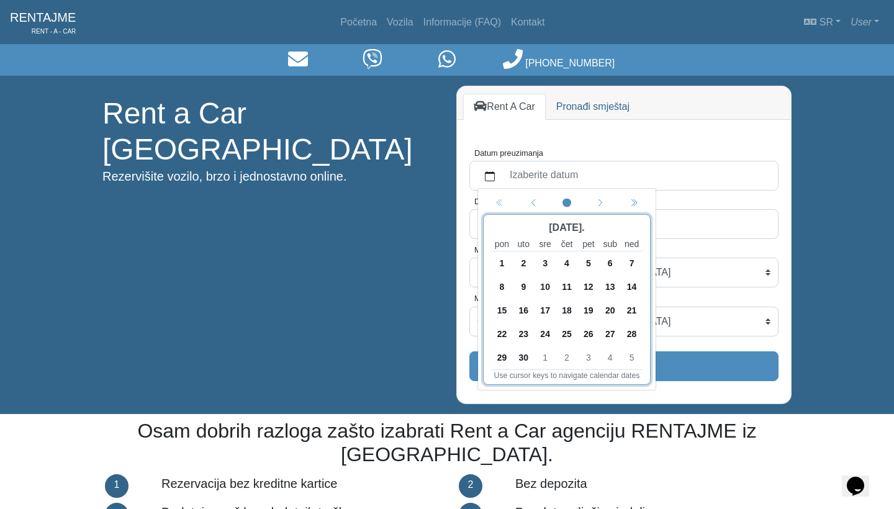
click at [525, 359] on span "30" at bounding box center [524, 358] width 20 height 20
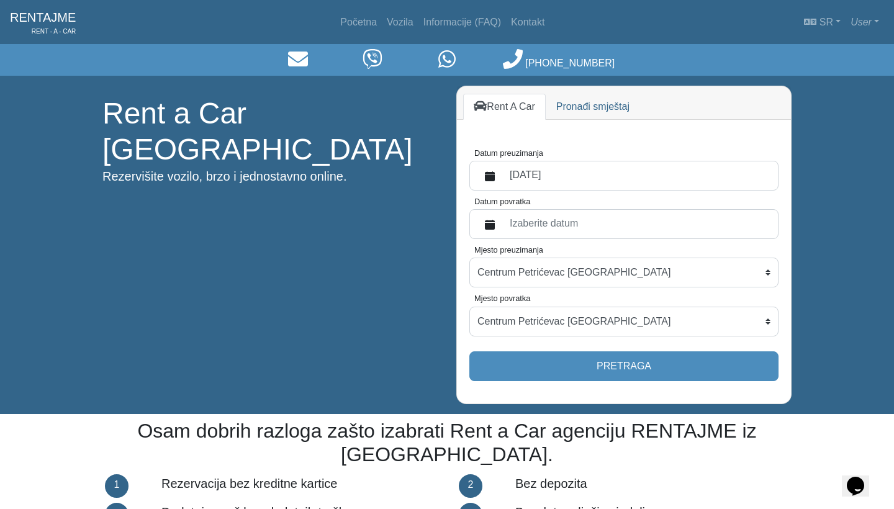
click at [560, 225] on label "Izaberite datum" at bounding box center [637, 224] width 268 height 22
click at [503, 225] on button "Datum povratka" at bounding box center [490, 224] width 25 height 22
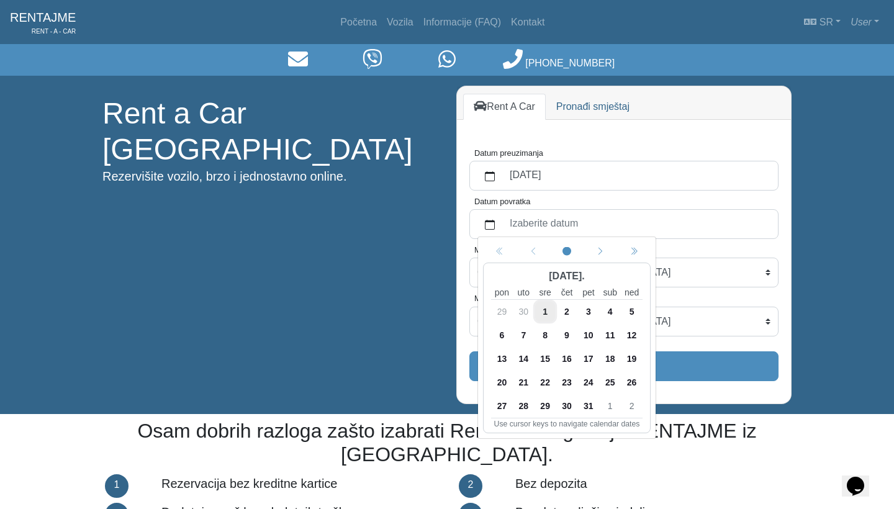
click at [528, 358] on span "14" at bounding box center [524, 359] width 20 height 20
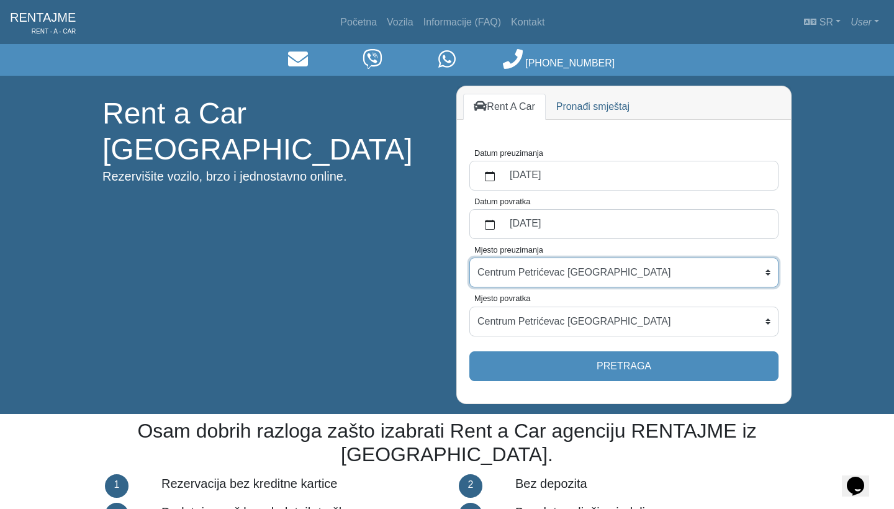
click at [562, 278] on select "Centrum Petrićevac [GEOGRAPHIC_DATA] Po dogovoru ([GEOGRAPHIC_DATA]) [GEOGRAPHI…" at bounding box center [624, 273] width 309 height 30
select select "BanjaLukaAerodrom"
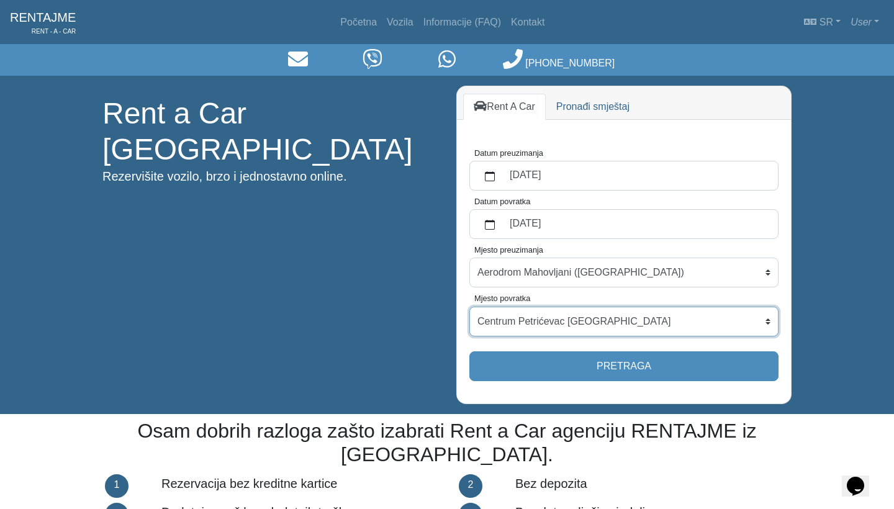
click at [563, 325] on select "Centrum Petrićevac [GEOGRAPHIC_DATA] Po dogovoru ([GEOGRAPHIC_DATA]) [GEOGRAPHI…" at bounding box center [624, 322] width 309 height 30
select select "BanjaLukaAerodrom"
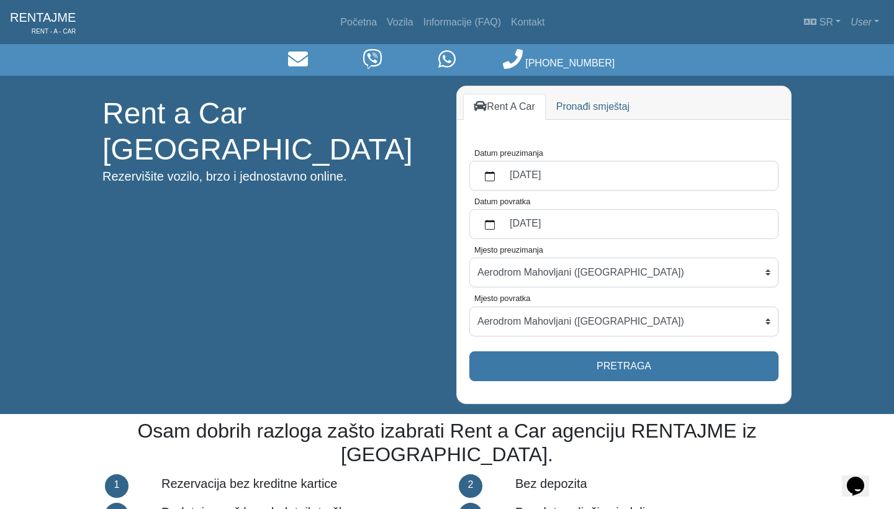
click at [580, 365] on button "Pretraga" at bounding box center [624, 367] width 309 height 30
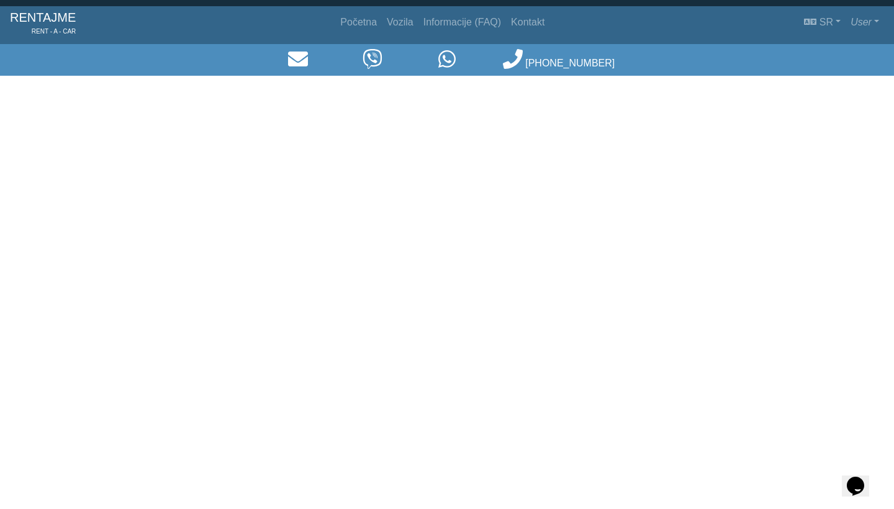
select select "BanjaLukaAerodrom"
